Goal: Obtain resource: Download file/media

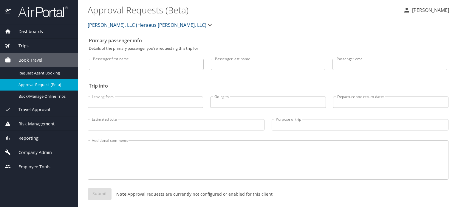
click at [45, 32] on div "Dashboards" at bounding box center [39, 31] width 69 height 7
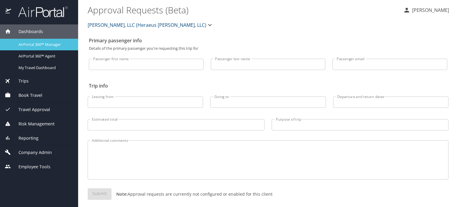
click at [33, 47] on span "AirPortal 360™ Manager" at bounding box center [44, 45] width 52 height 6
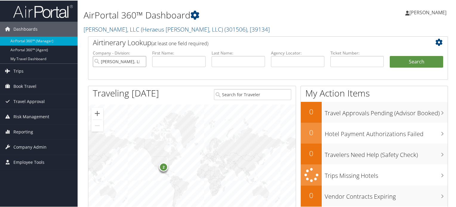
click at [141, 61] on input "Kulzer, LLC (Heraeus Kulzer, LLC)" at bounding box center [119, 60] width 53 height 11
click at [276, 65] on input "text" at bounding box center [297, 60] width 53 height 11
paste input "DLK31Q"
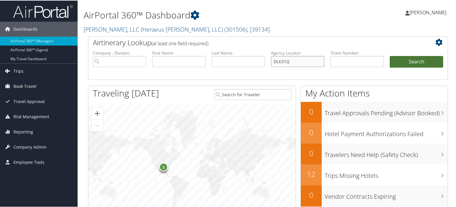
type input "DLK31Q"
click at [393, 62] on button "Search" at bounding box center [416, 61] width 53 height 12
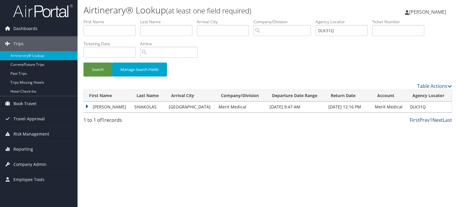
click at [88, 107] on td "[PERSON_NAME]" at bounding box center [107, 107] width 47 height 11
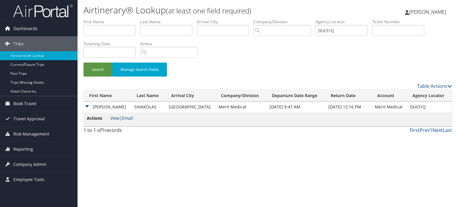
click at [115, 119] on link "View" at bounding box center [114, 118] width 9 height 6
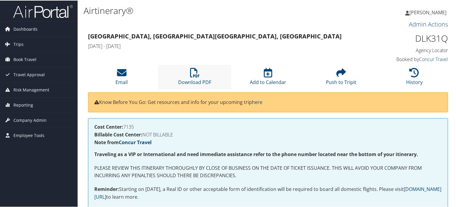
click at [193, 78] on li "Download PDF" at bounding box center [194, 76] width 73 height 24
